Goal: Task Accomplishment & Management: Manage account settings

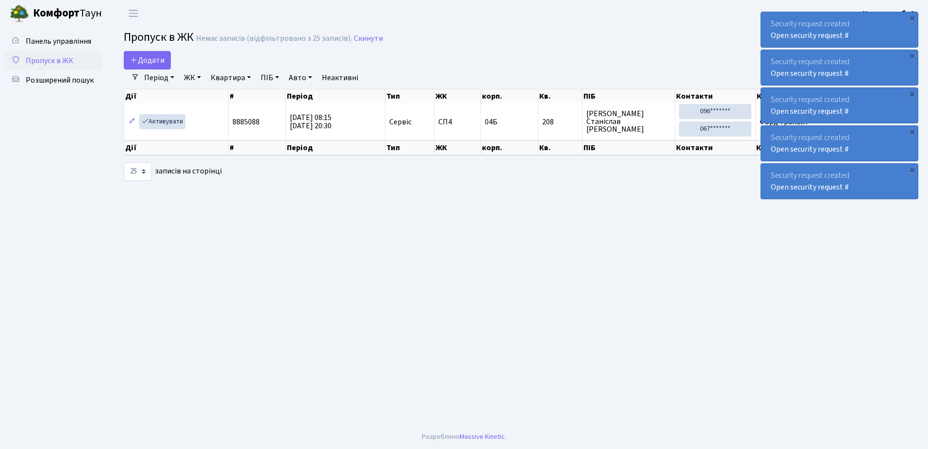
select select "25"
click at [913, 17] on div "×" at bounding box center [912, 18] width 10 height 10
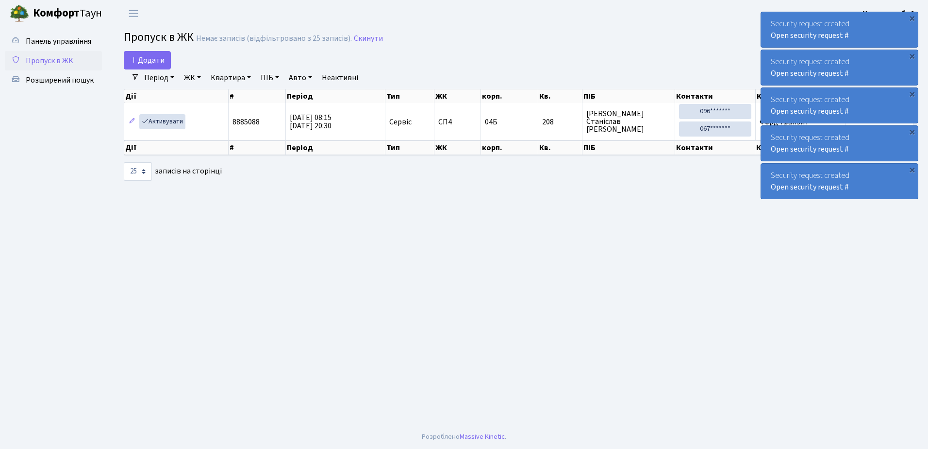
click at [913, 17] on div "×" at bounding box center [912, 18] width 10 height 10
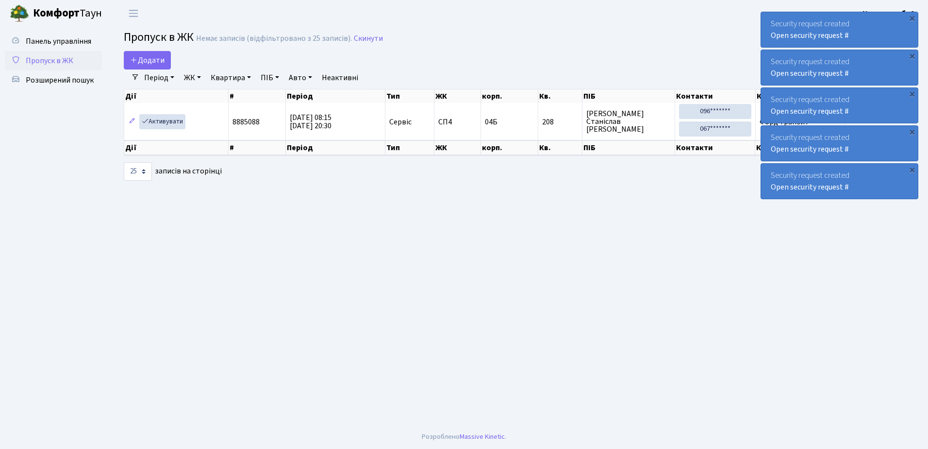
click at [913, 17] on div "×" at bounding box center [912, 18] width 10 height 10
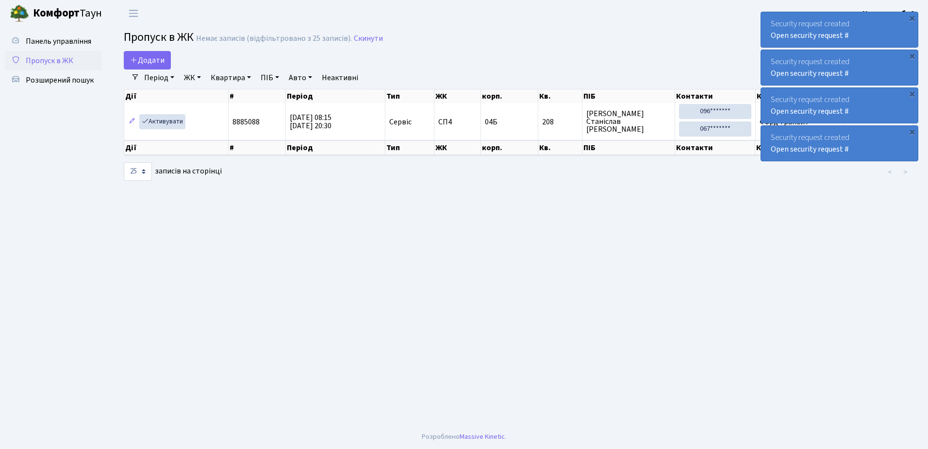
click at [913, 17] on div "×" at bounding box center [912, 18] width 10 height 10
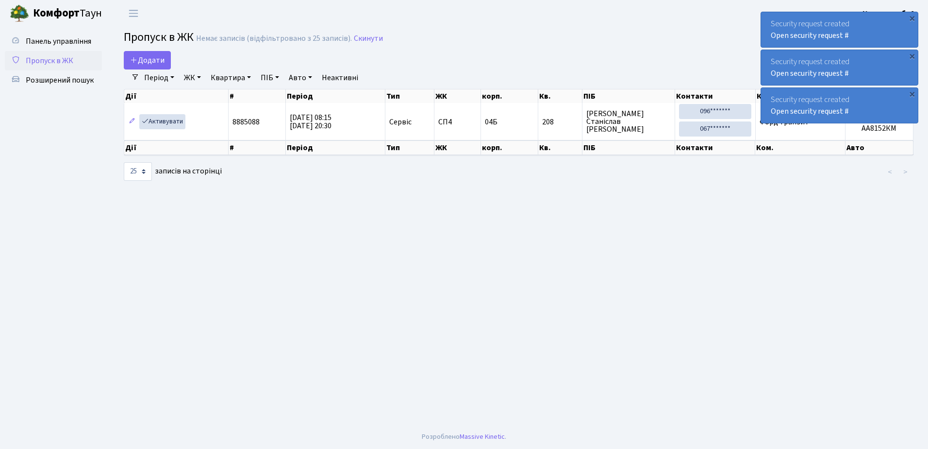
click at [913, 17] on div "×" at bounding box center [912, 18] width 10 height 10
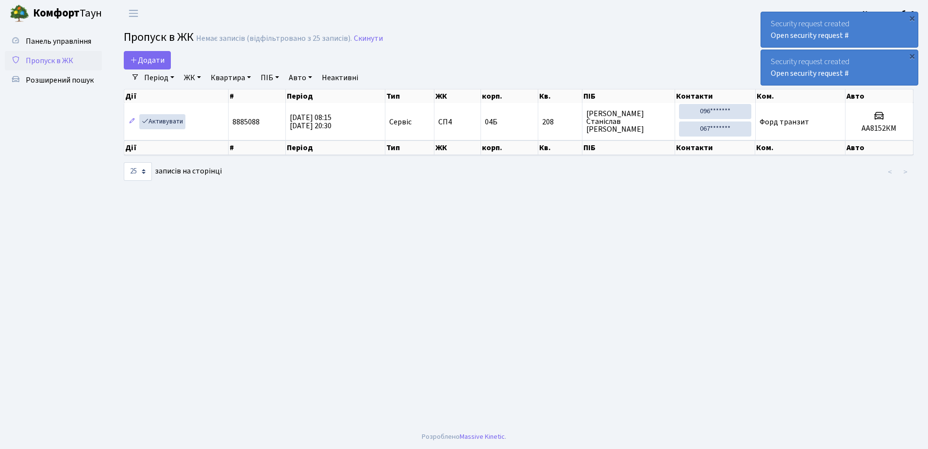
click at [913, 17] on div "×" at bounding box center [912, 18] width 10 height 10
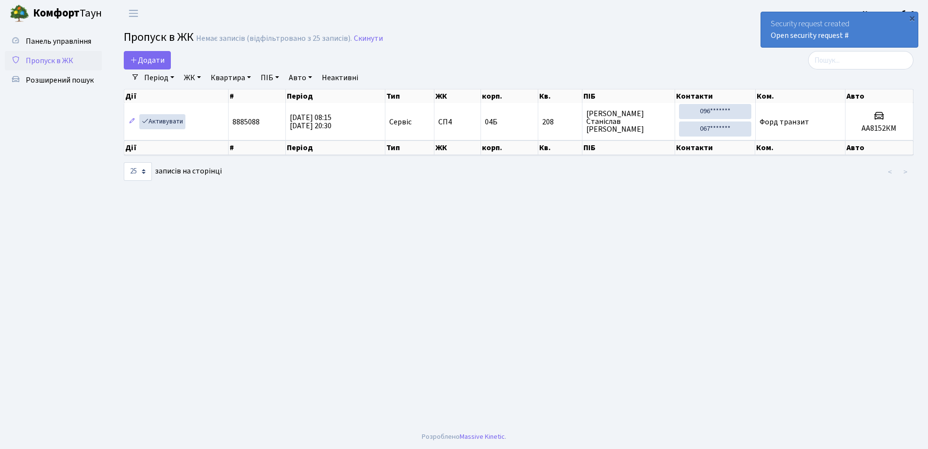
click at [913, 17] on div "×" at bounding box center [912, 18] width 10 height 10
